Goal: Find specific page/section: Find specific page/section

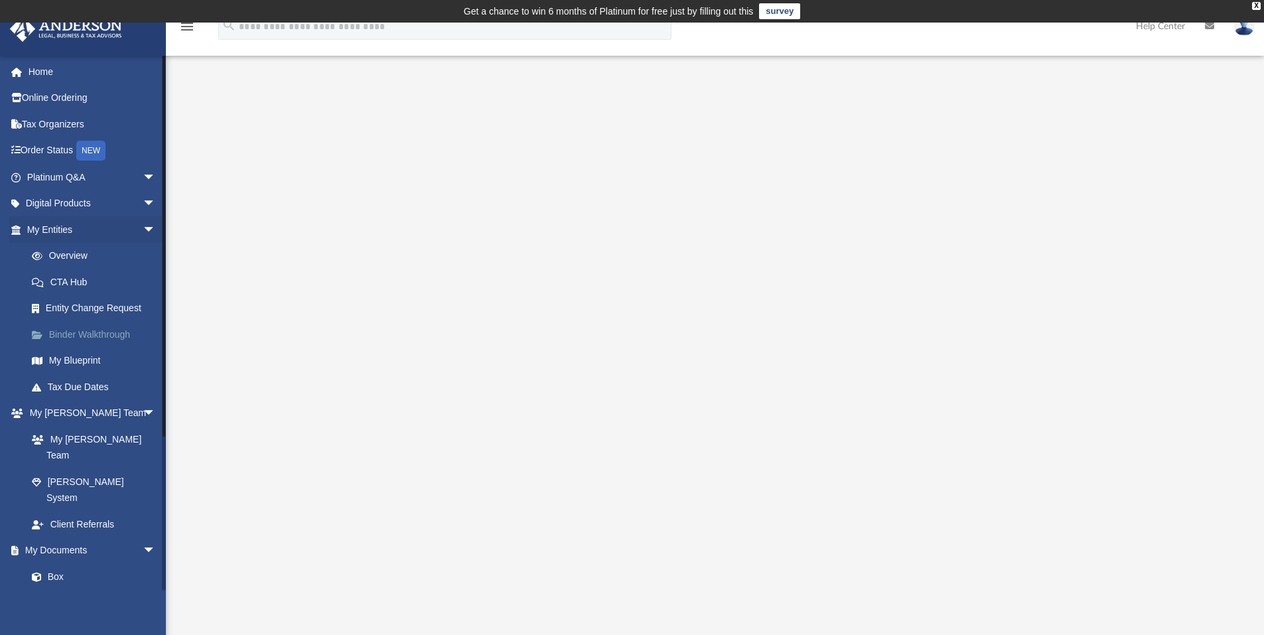
click at [103, 335] on link "Binder Walkthrough" at bounding box center [97, 334] width 157 height 27
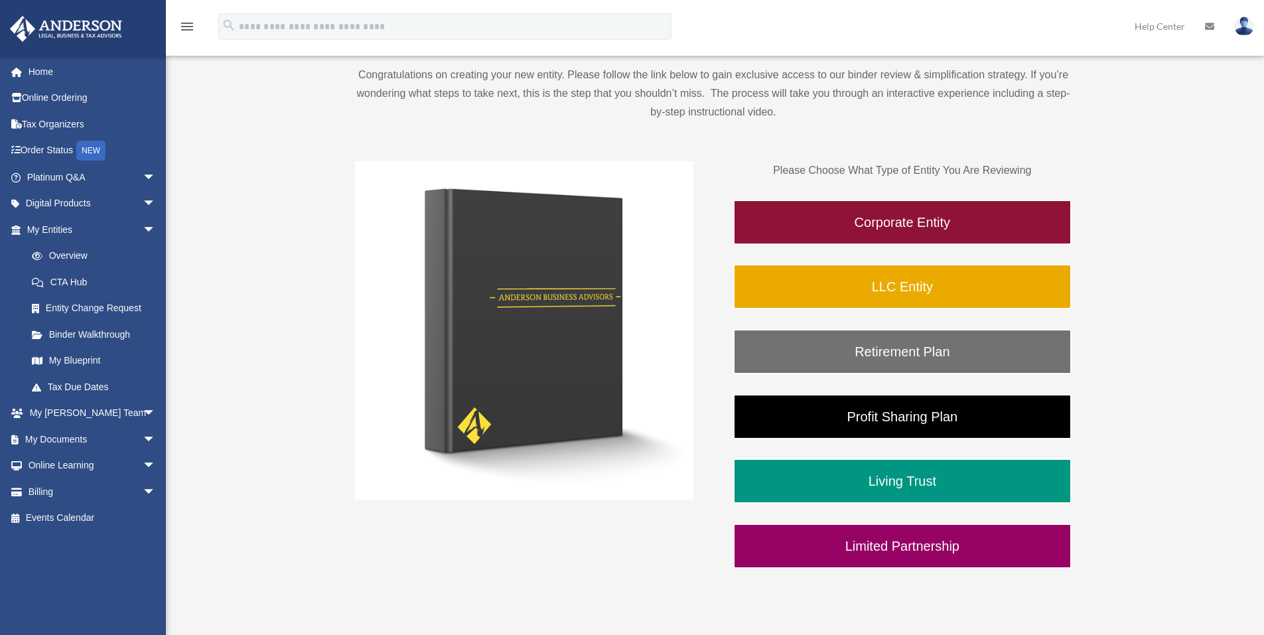
scroll to position [199, 0]
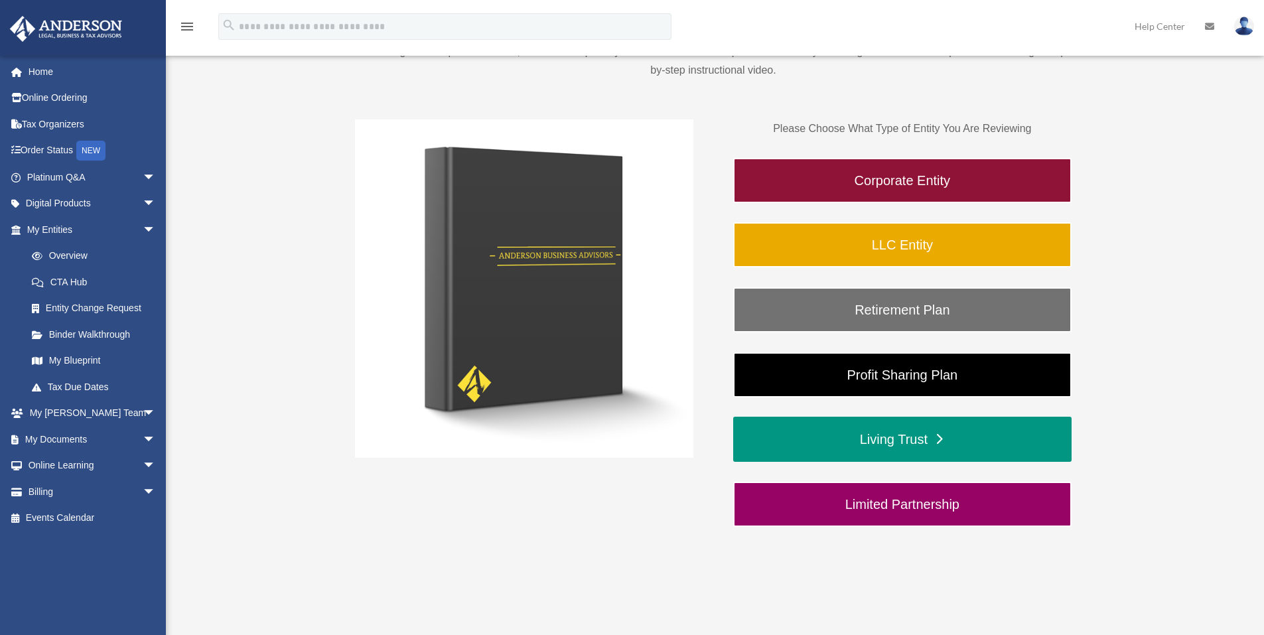
click at [975, 438] on link "Living Trust" at bounding box center [902, 439] width 338 height 45
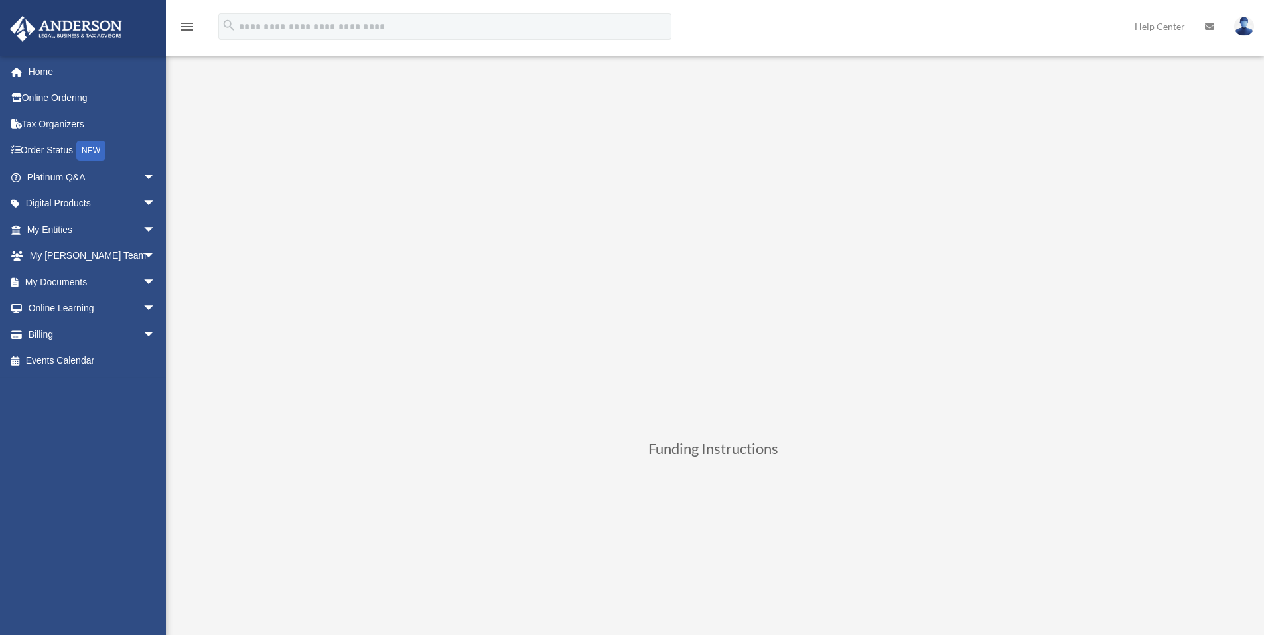
scroll to position [133, 0]
click at [46, 281] on link "My Documents arrow_drop_down" at bounding box center [92, 282] width 167 height 27
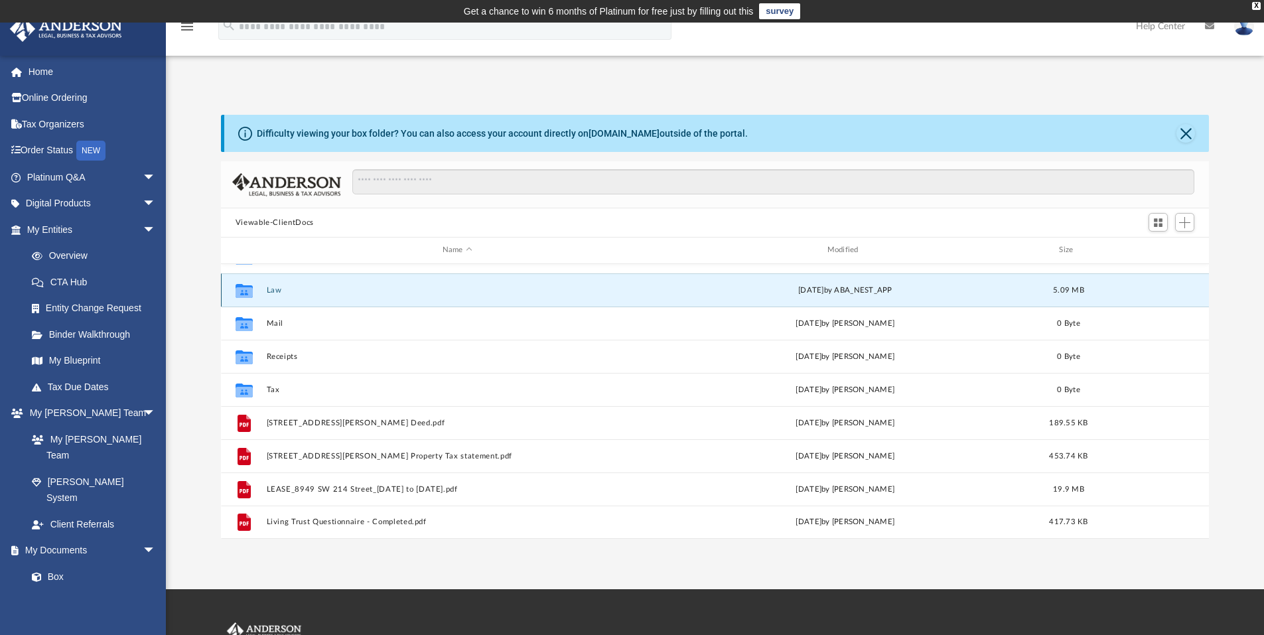
click at [267, 291] on button "Law" at bounding box center [457, 290] width 382 height 9
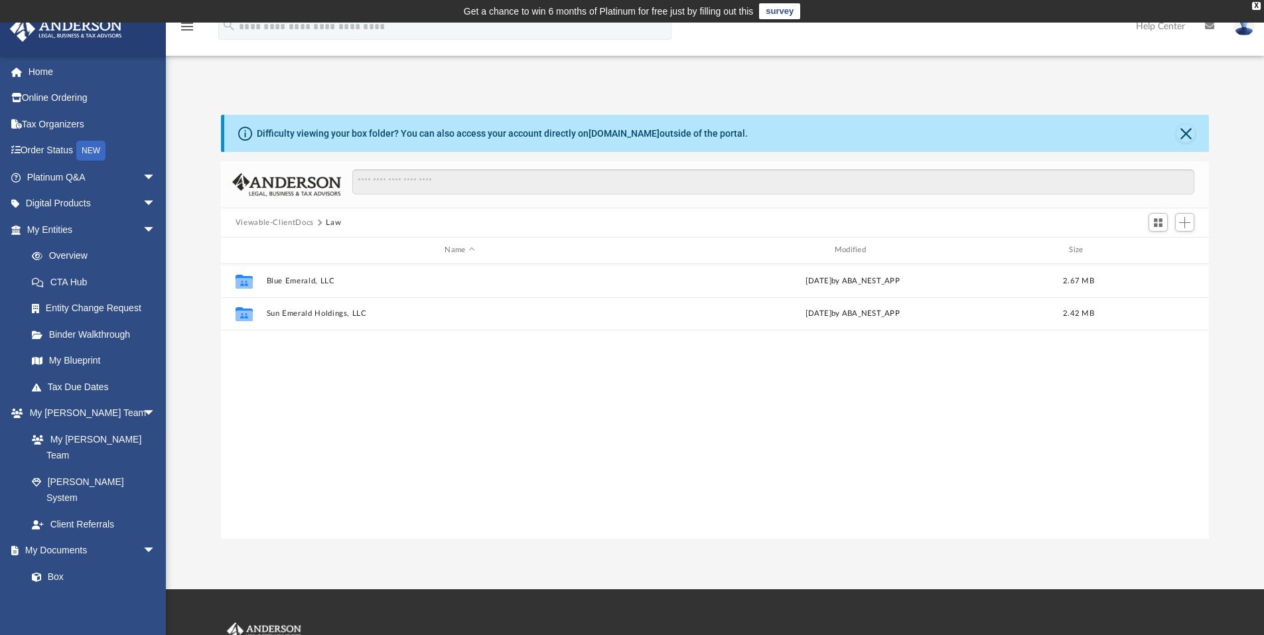
click at [293, 222] on button "Viewable-ClientDocs" at bounding box center [275, 223] width 78 height 12
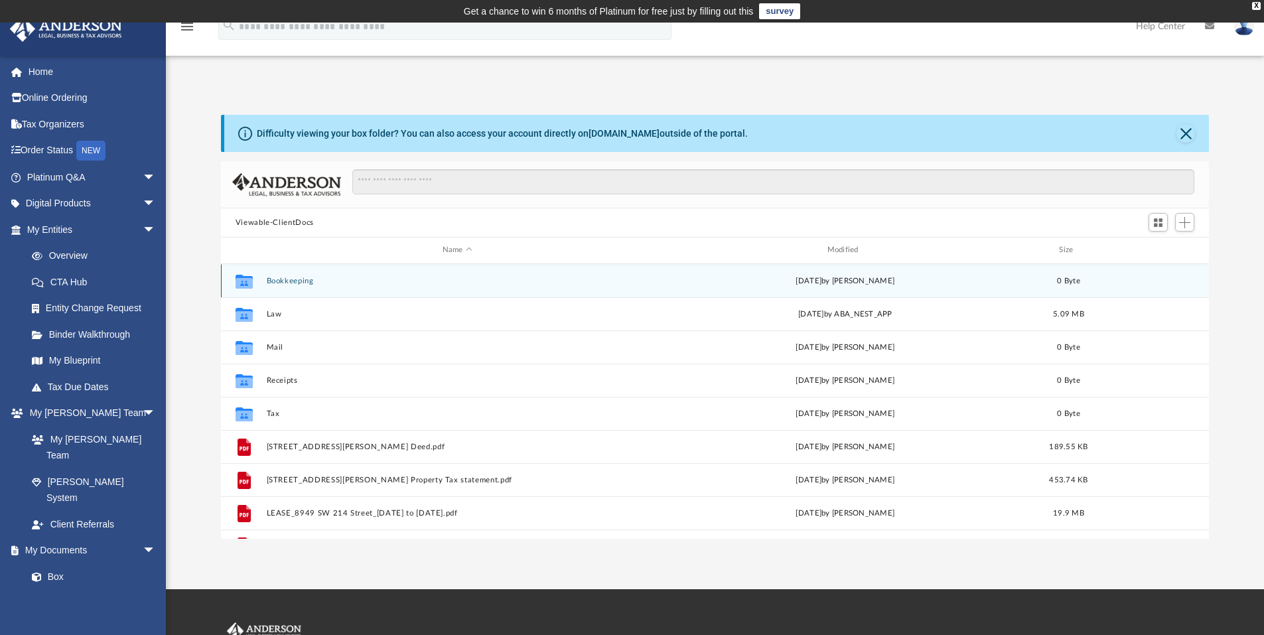
click at [289, 281] on button "Bookkeeping" at bounding box center [457, 281] width 382 height 9
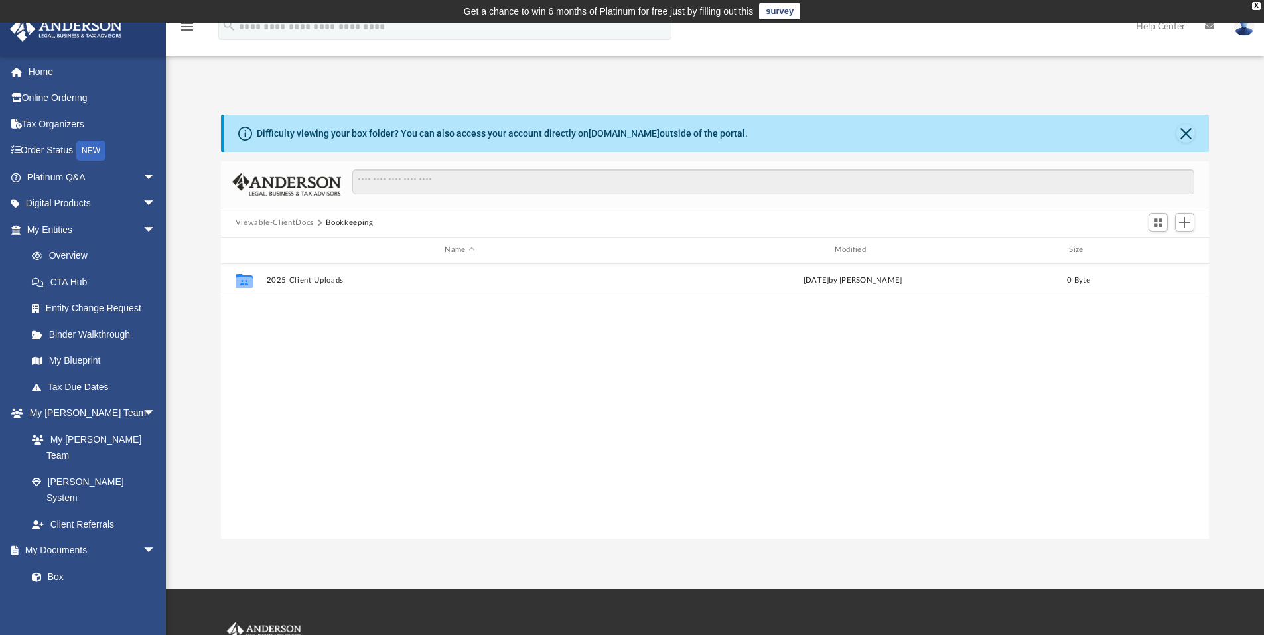
click at [278, 224] on button "Viewable-ClientDocs" at bounding box center [275, 223] width 78 height 12
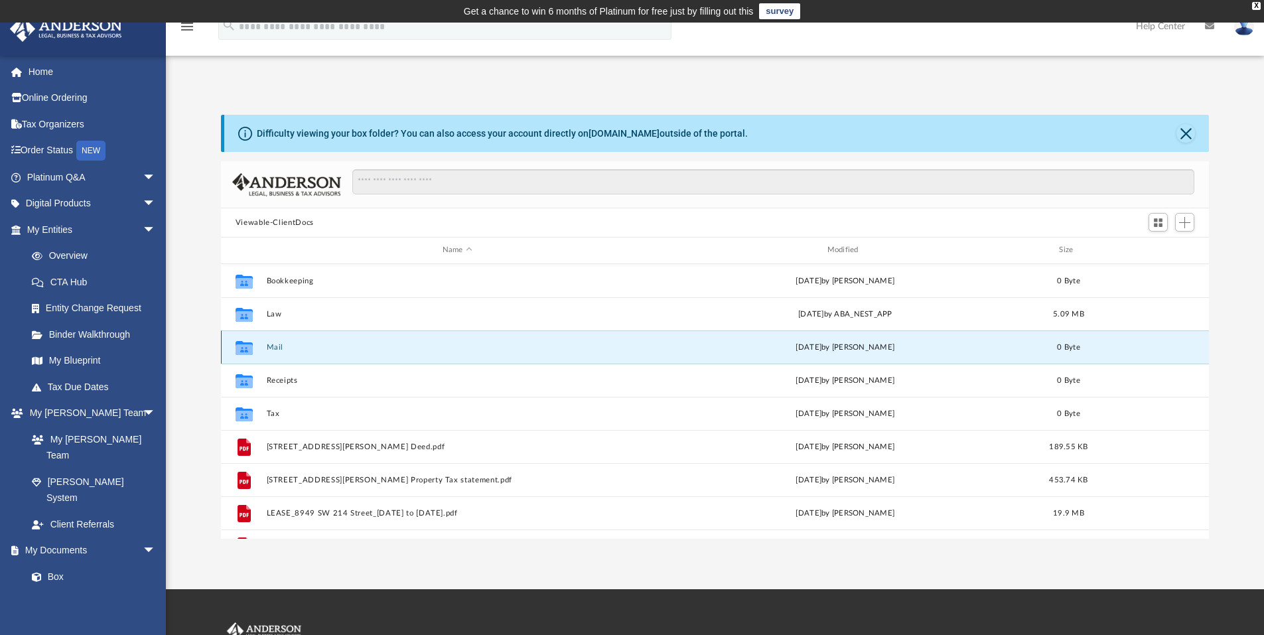
click at [273, 347] on button "Mail" at bounding box center [457, 347] width 382 height 9
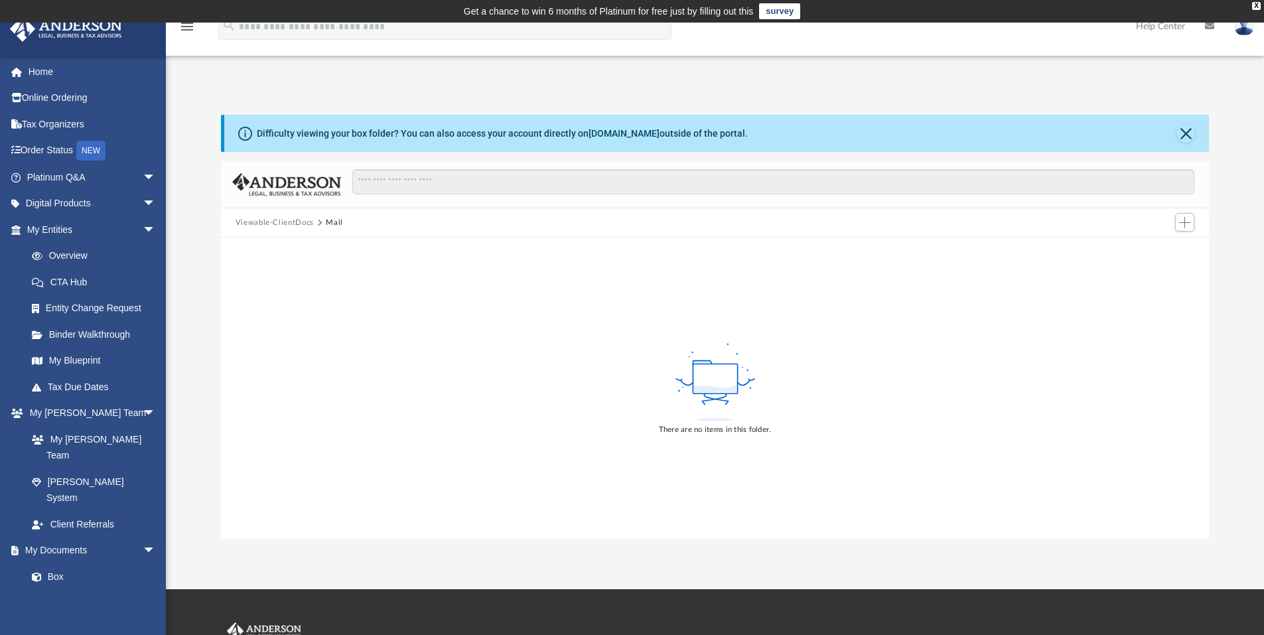
click at [289, 225] on button "Viewable-ClientDocs" at bounding box center [275, 223] width 78 height 12
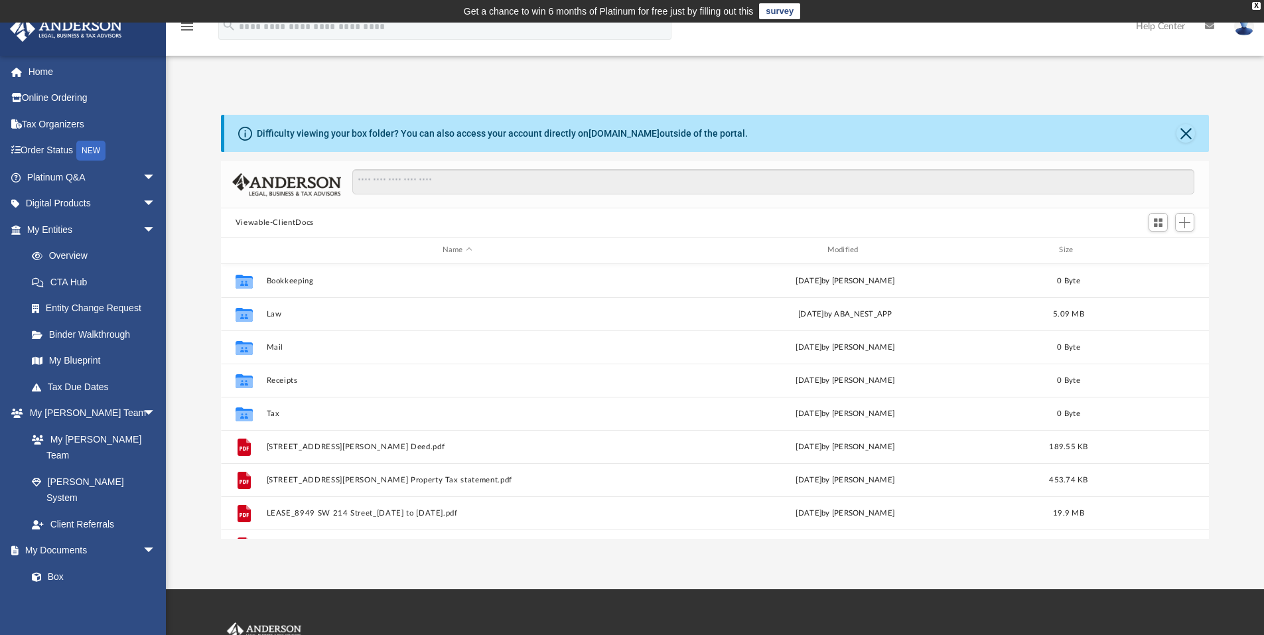
scroll to position [292, 978]
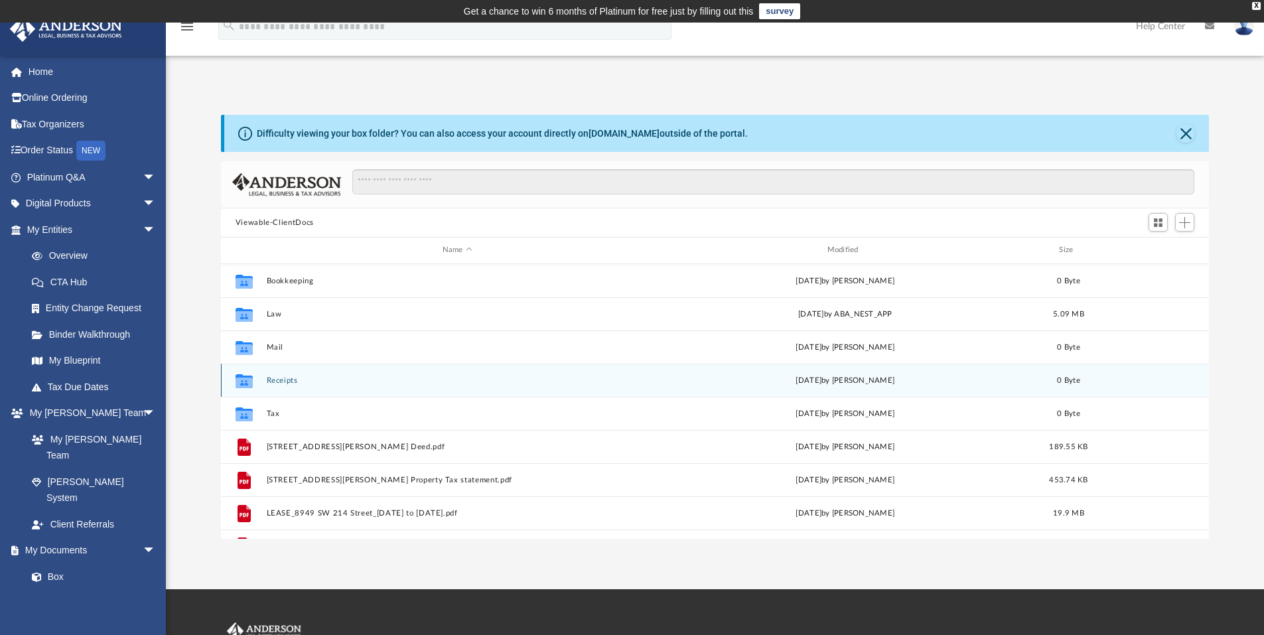
click at [280, 381] on button "Receipts" at bounding box center [457, 380] width 382 height 9
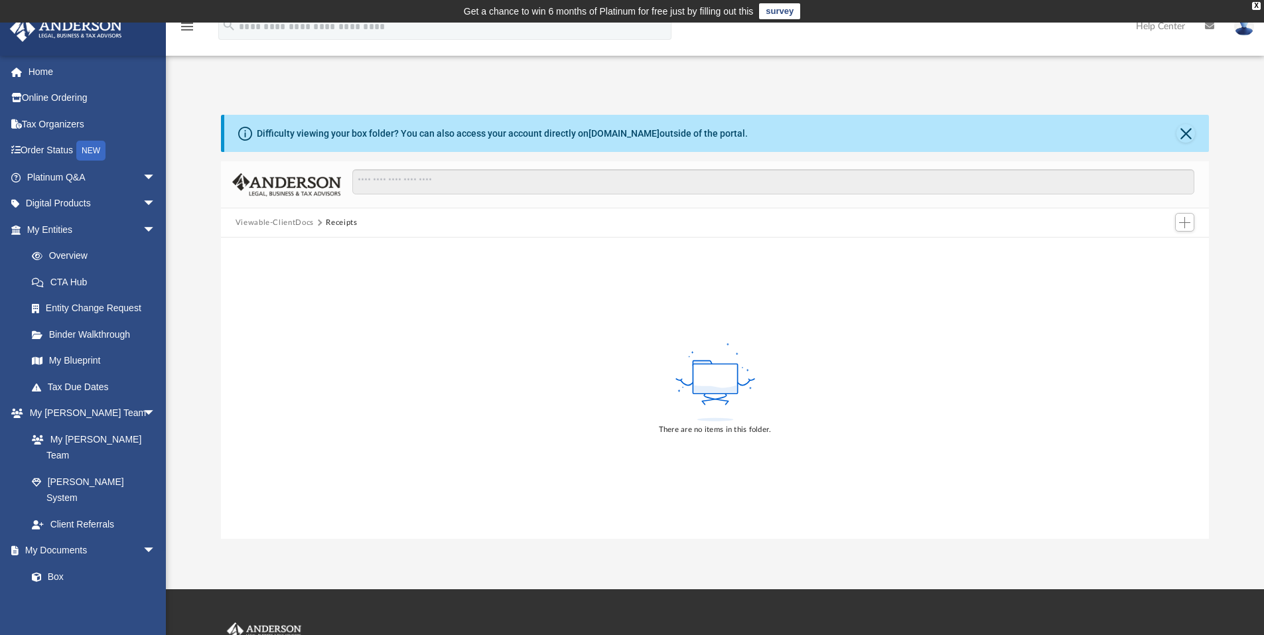
click at [277, 223] on button "Viewable-ClientDocs" at bounding box center [275, 223] width 78 height 12
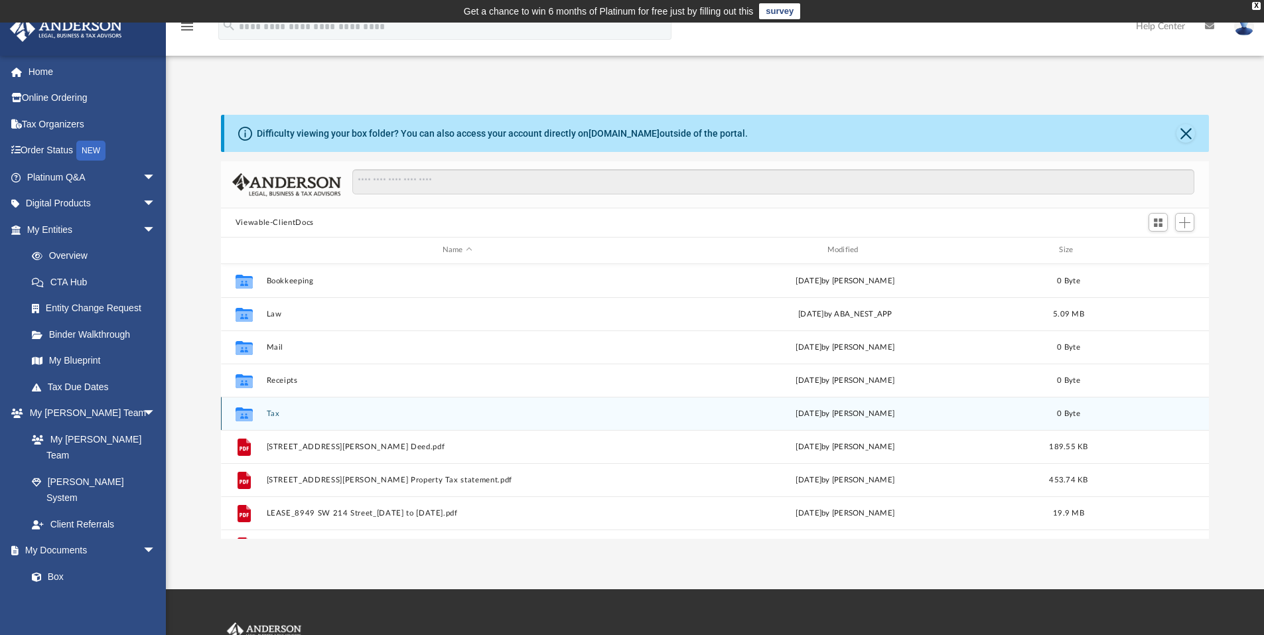
click at [275, 416] on button "Tax" at bounding box center [457, 413] width 382 height 9
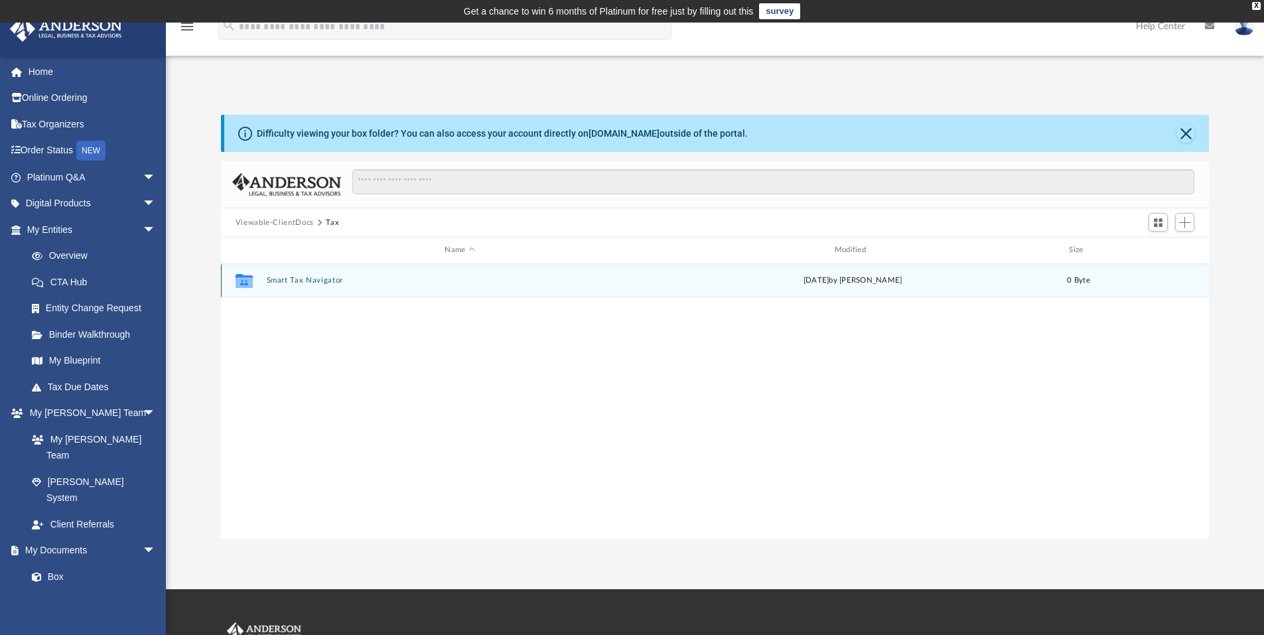
click at [298, 281] on button "Smart Tax Navigator" at bounding box center [459, 280] width 387 height 9
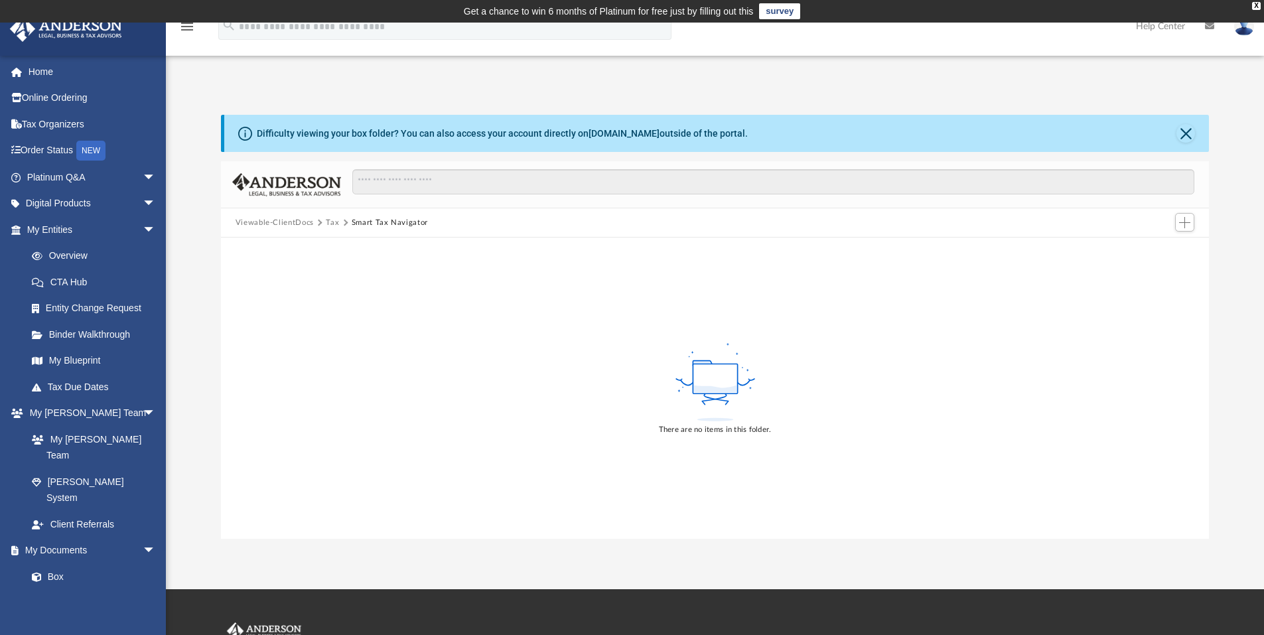
click at [282, 226] on button "Viewable-ClientDocs" at bounding box center [275, 223] width 78 height 12
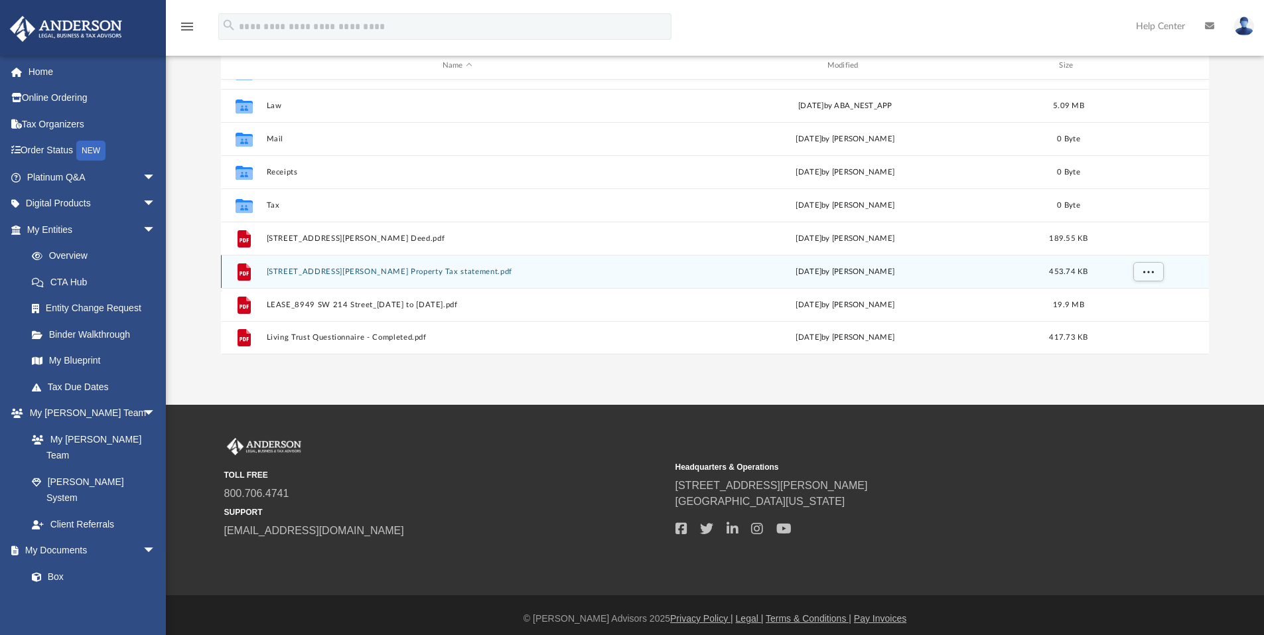
scroll to position [192, 0]
